Goal: Task Accomplishment & Management: Manage account settings

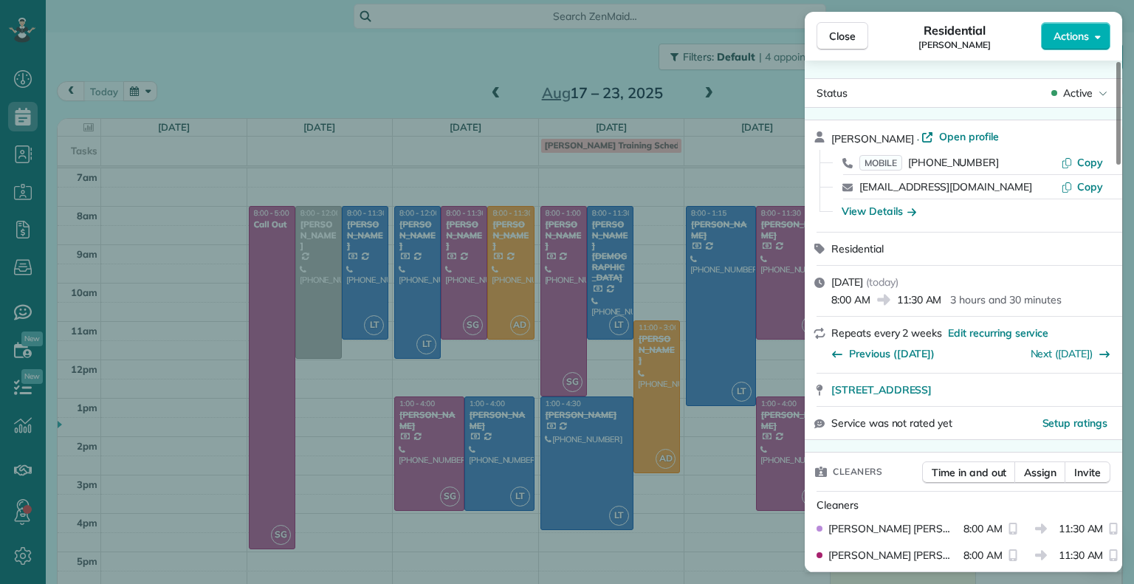
scroll to position [7, 7]
click at [515, 316] on div "Close Residential [PERSON_NAME] Actions Status Active [PERSON_NAME] · Open prof…" at bounding box center [567, 292] width 1134 height 584
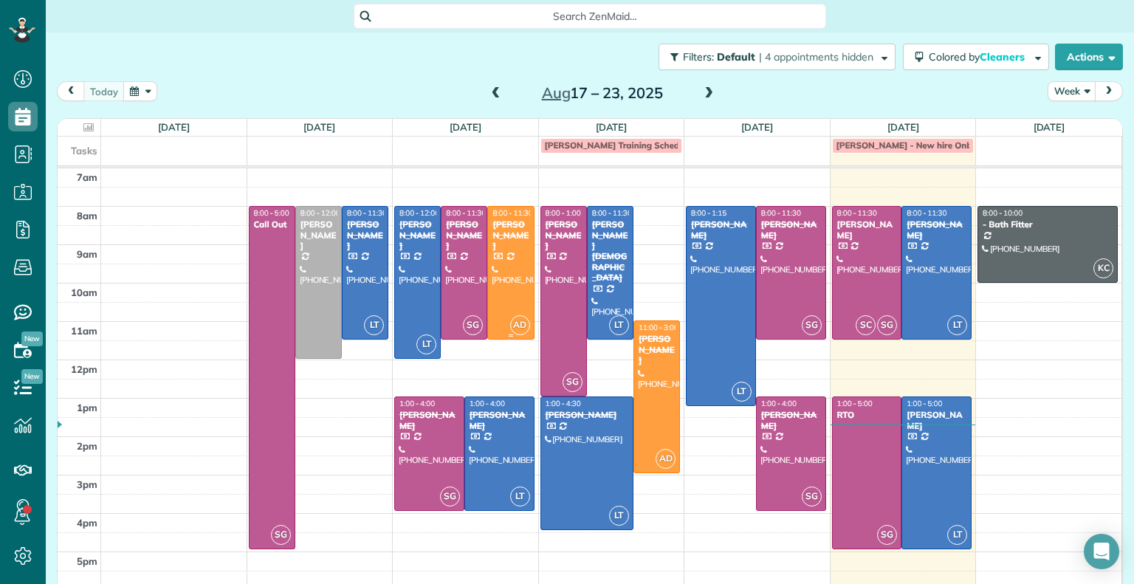
click at [515, 316] on span "AD" at bounding box center [520, 325] width 20 height 20
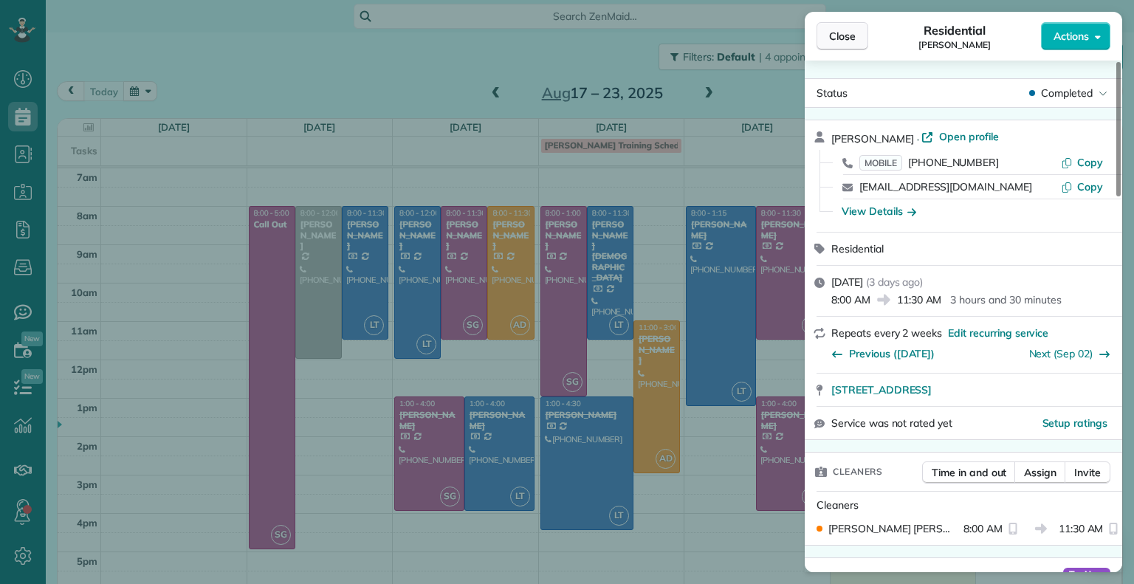
click at [819, 41] on button "Close" at bounding box center [842, 36] width 52 height 28
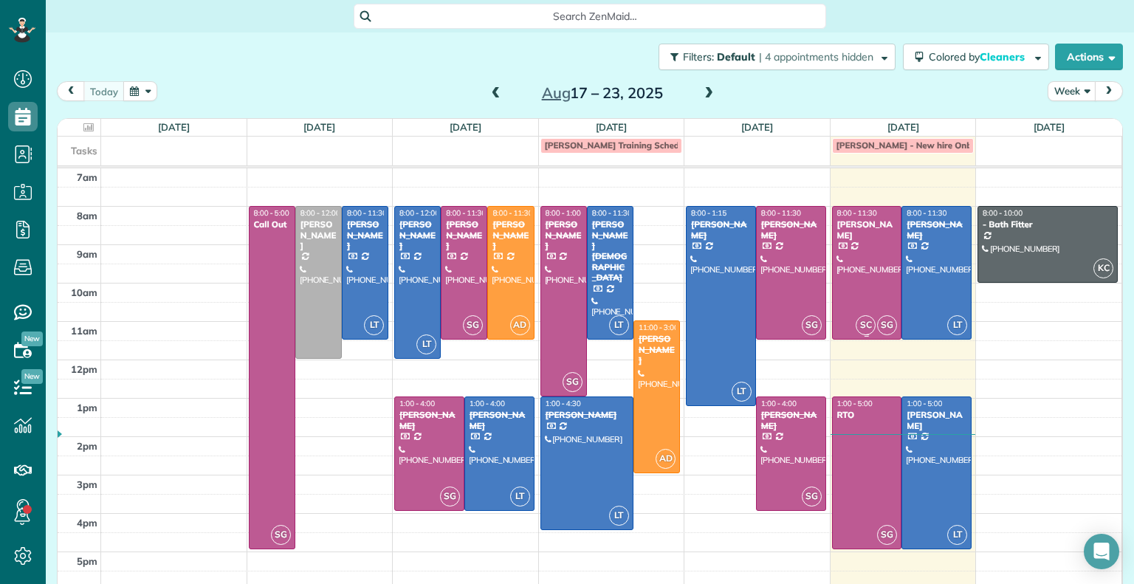
click at [869, 267] on div at bounding box center [867, 273] width 69 height 132
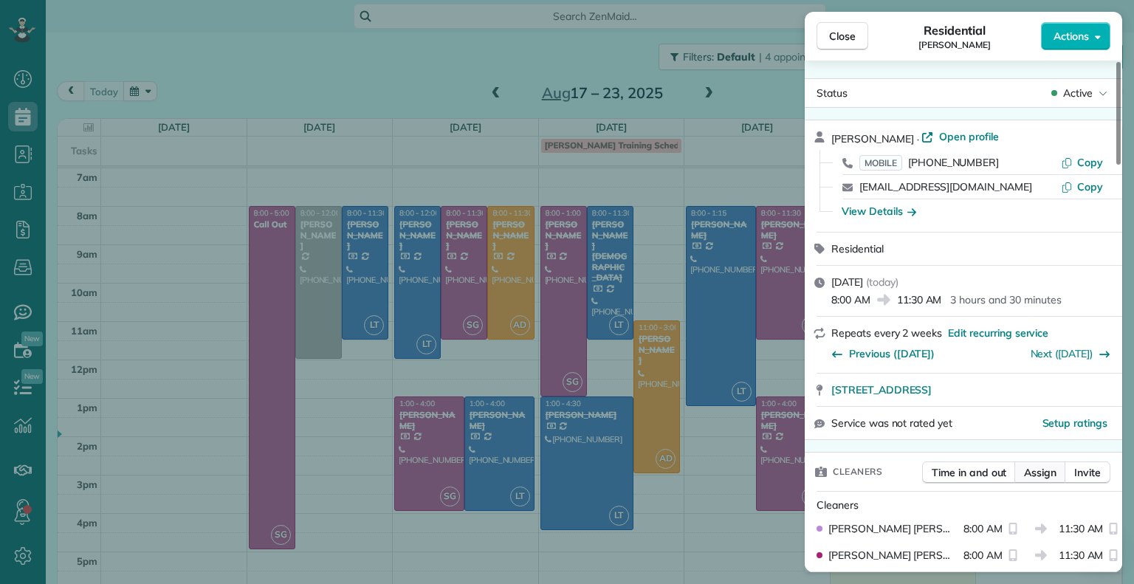
click at [1032, 472] on span "Assign" at bounding box center [1040, 472] width 32 height 15
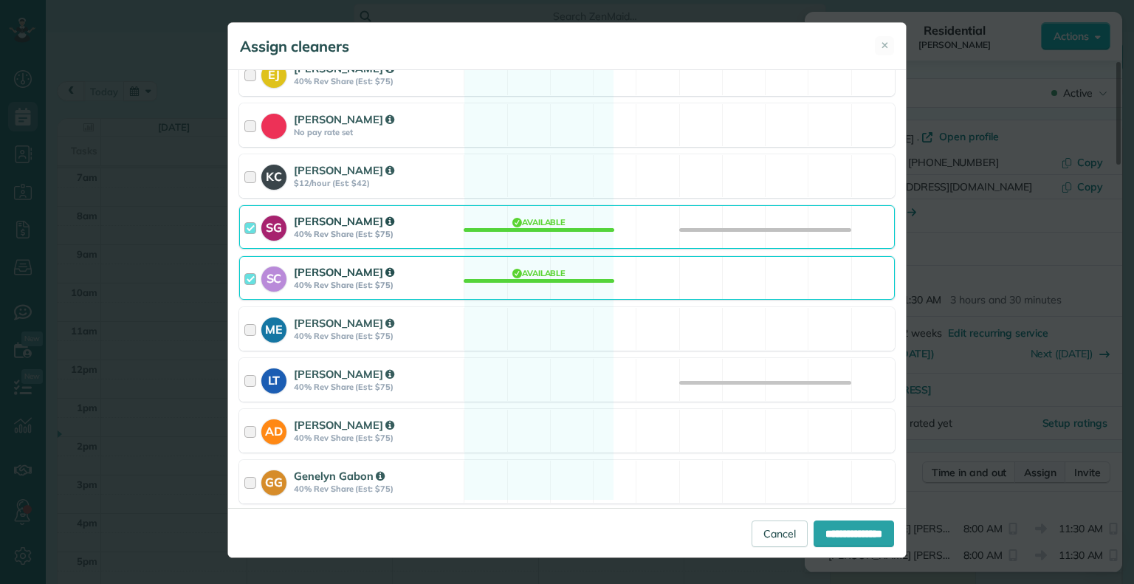
scroll to position [216, 0]
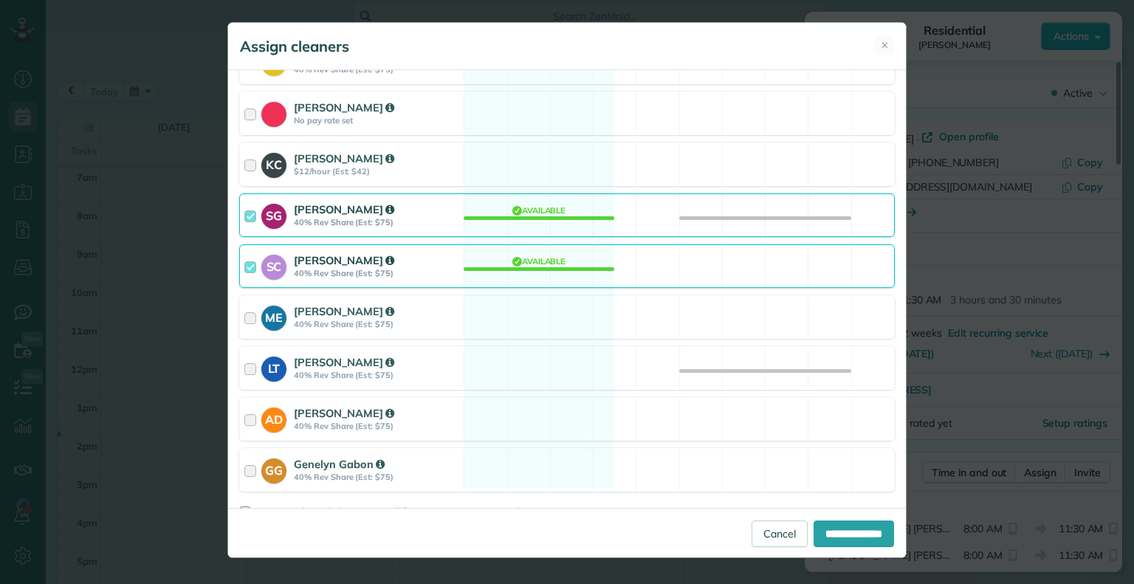
click at [250, 271] on div at bounding box center [252, 265] width 17 height 27
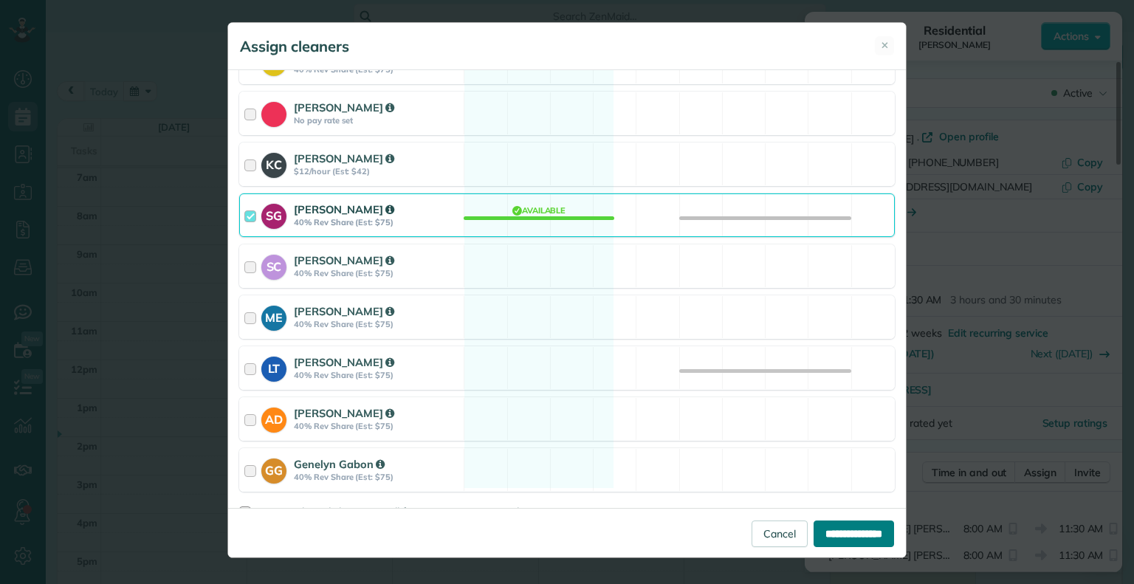
click at [871, 543] on input "**********" at bounding box center [854, 533] width 80 height 27
type input "**********"
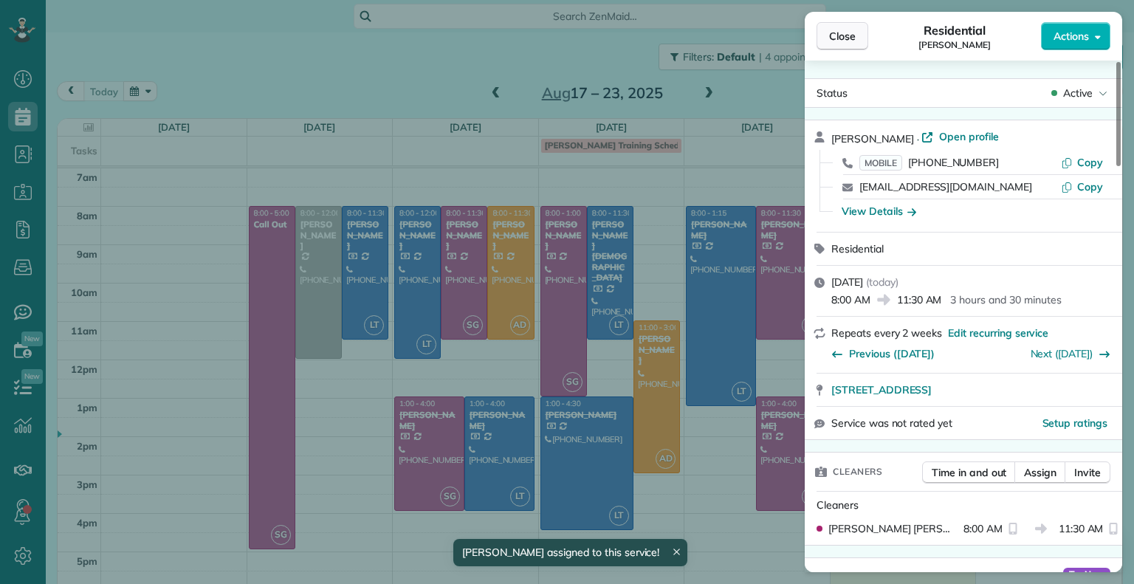
click at [837, 30] on span "Close" at bounding box center [842, 36] width 27 height 15
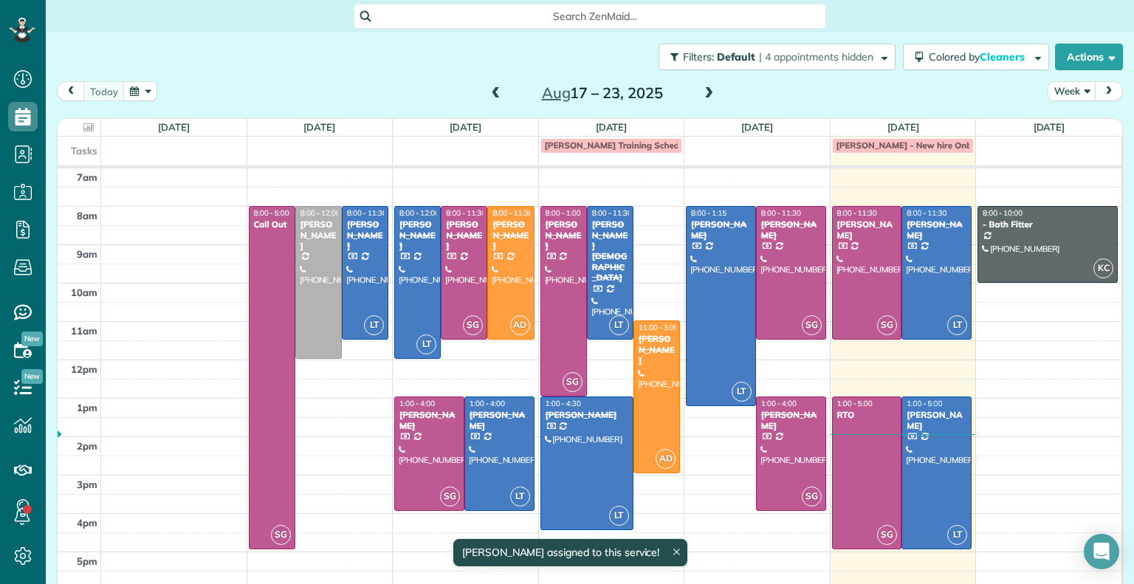
click at [701, 87] on span at bounding box center [709, 93] width 16 height 13
